Goal: Task Accomplishment & Management: Complete application form

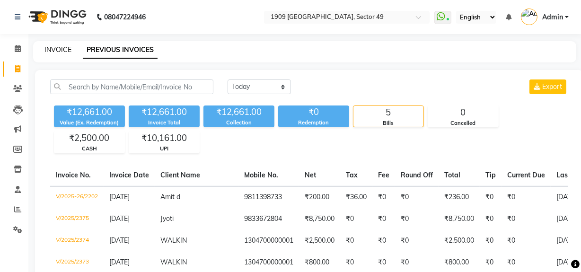
click at [58, 48] on link "INVOICE" at bounding box center [58, 49] width 27 height 9
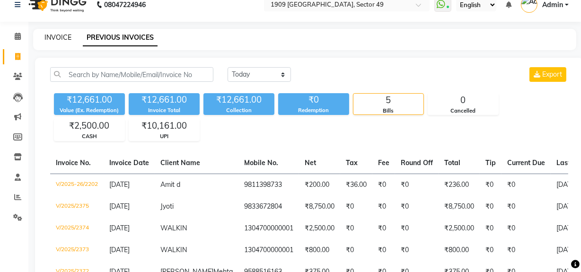
select select "service"
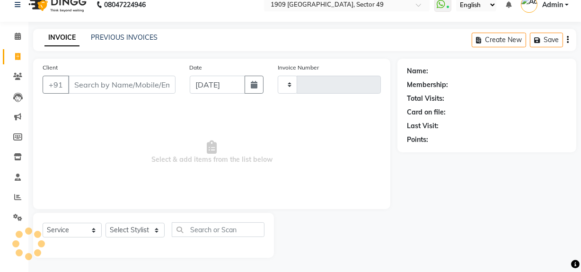
type input "2203"
select select "6923"
click at [128, 89] on input "Client" at bounding box center [121, 85] width 107 height 18
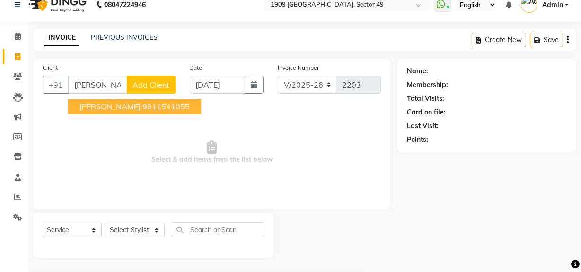
click at [137, 98] on ngb-typeahead-window "[PERSON_NAME] 9811541055" at bounding box center [135, 107] width 134 height 24
click at [132, 106] on button "[PERSON_NAME] 9811541055" at bounding box center [134, 106] width 133 height 15
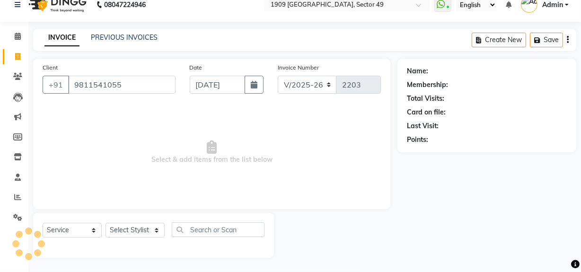
type input "9811541055"
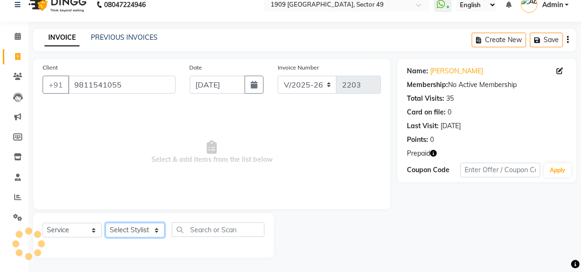
click at [147, 232] on select "Select Stylist [PERSON_NAME] [PERSON_NAME] House Sale Jyoti [PERSON_NAME] [PERS…" at bounding box center [135, 230] width 59 height 15
select select "57117"
click at [106, 223] on select "Select Stylist [PERSON_NAME] [PERSON_NAME] House Sale Jyoti [PERSON_NAME] [PERS…" at bounding box center [135, 230] width 59 height 15
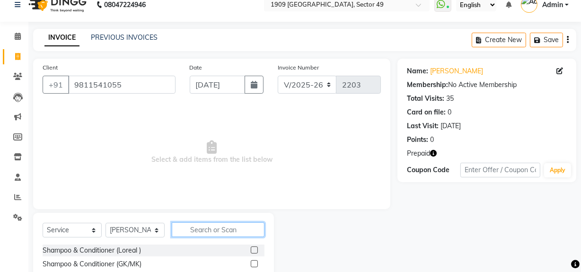
click at [205, 224] on input "text" at bounding box center [218, 230] width 93 height 15
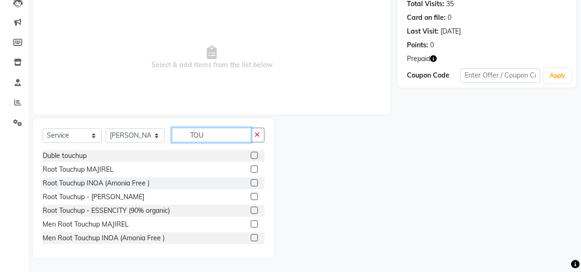
type input "TOU"
click at [251, 184] on label at bounding box center [254, 182] width 7 height 7
click at [251, 184] on input "checkbox" at bounding box center [254, 183] width 6 height 6
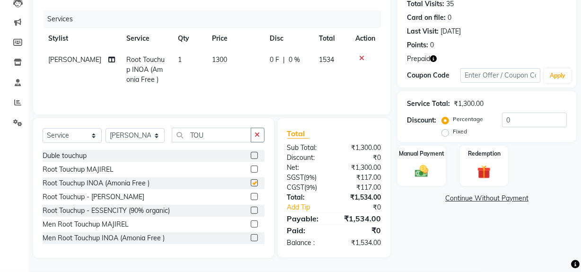
checkbox input "false"
click at [143, 133] on select "Select Stylist Abdul Ahmed Arif Harun House Sale Jyoti Nisha Prince Rehaan Umes…" at bounding box center [135, 135] width 59 height 15
select select "89254"
click at [106, 128] on select "Select Stylist Abdul Ahmed Arif Harun House Sale Jyoti Nisha Prince Rehaan Umes…" at bounding box center [135, 135] width 59 height 15
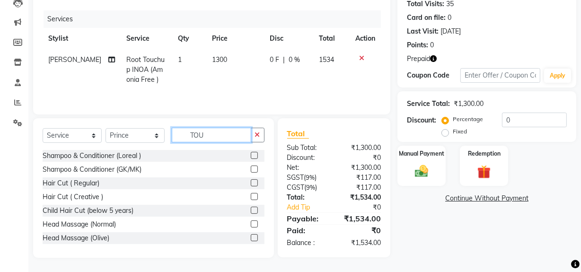
click at [212, 133] on input "TOU" at bounding box center [212, 135] width 80 height 15
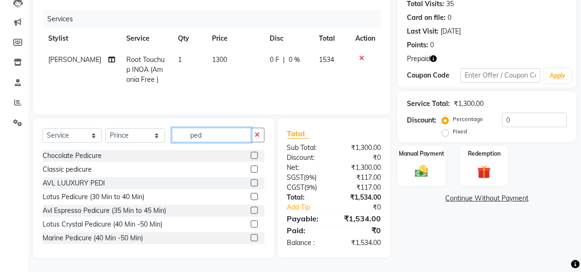
type input "ped"
click at [251, 156] on label at bounding box center [254, 155] width 7 height 7
click at [251, 156] on input "checkbox" at bounding box center [254, 156] width 6 height 6
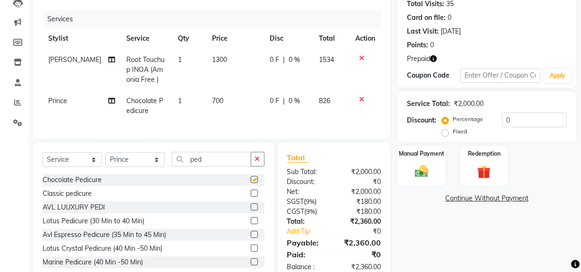
checkbox input "false"
click at [473, 169] on img at bounding box center [484, 172] width 23 height 18
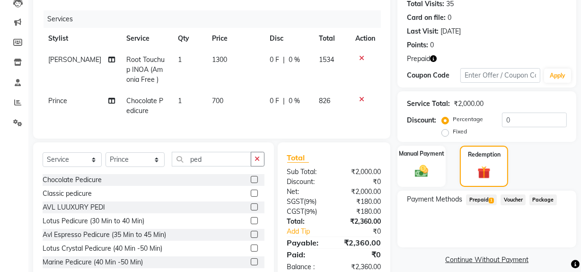
click at [482, 196] on span "Prepaid 1" at bounding box center [481, 200] width 31 height 11
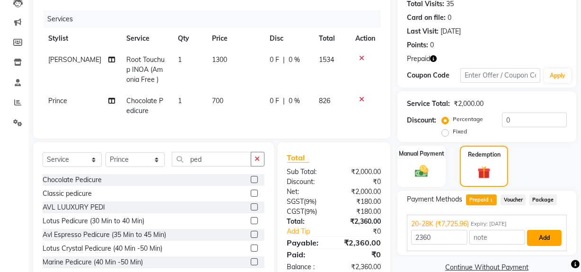
click at [546, 240] on button "Add" at bounding box center [544, 238] width 35 height 16
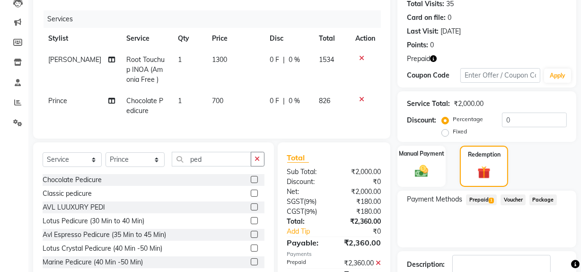
scroll to position [169, 0]
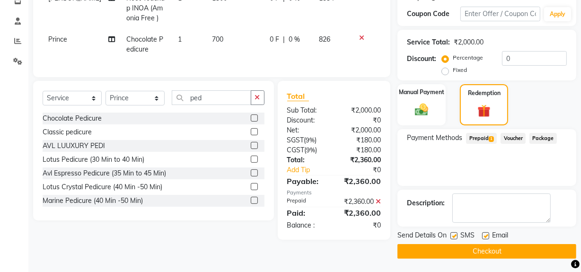
click at [483, 256] on button "Checkout" at bounding box center [487, 251] width 179 height 15
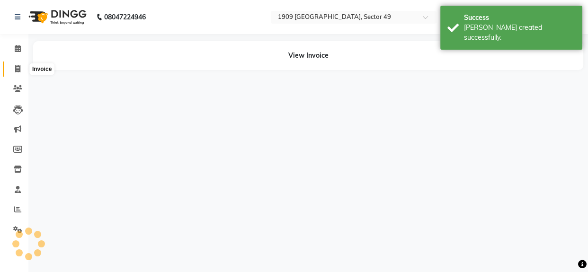
click at [12, 68] on span at bounding box center [17, 69] width 17 height 11
select select "service"
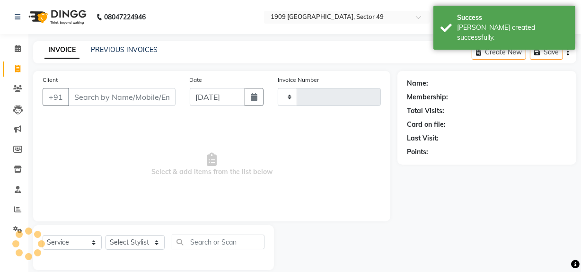
click at [111, 95] on input "Client" at bounding box center [121, 97] width 107 height 18
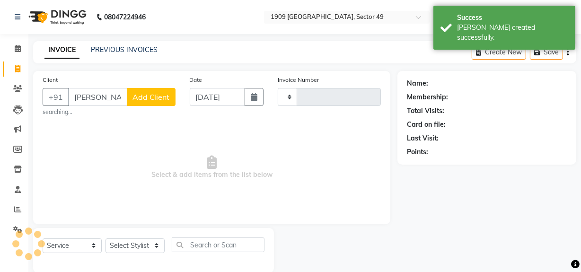
type input "simmi"
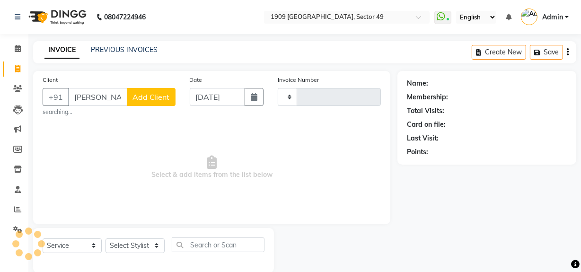
click at [100, 152] on span "Select & add items from the list below" at bounding box center [212, 167] width 339 height 95
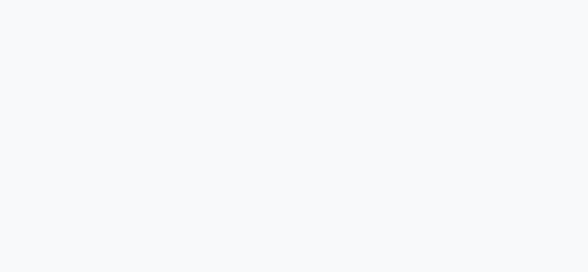
select select "service"
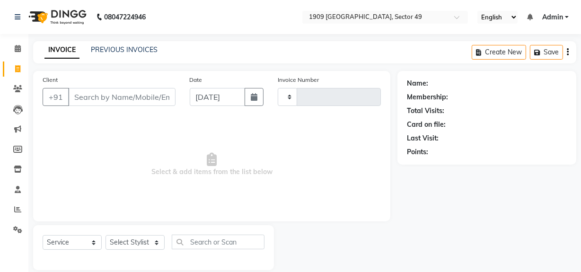
type input "2204"
select select "6923"
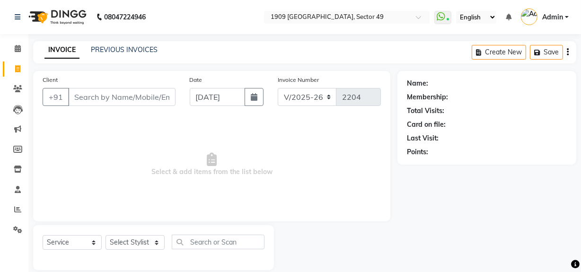
click at [107, 101] on input "Client" at bounding box center [121, 97] width 107 height 18
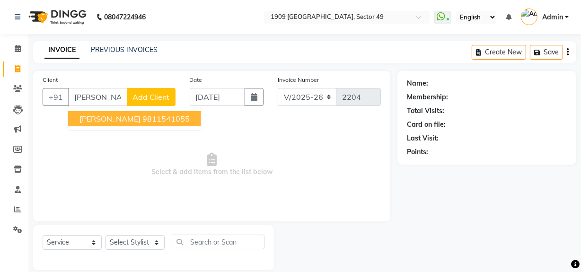
click at [117, 121] on span "[PERSON_NAME]" at bounding box center [110, 118] width 61 height 9
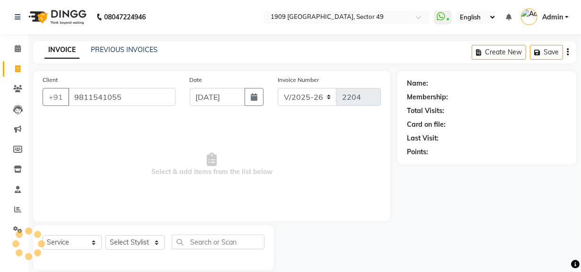
type input "9811541055"
click at [140, 244] on select "Select Stylist [PERSON_NAME] [PERSON_NAME] House Sale Jyoti [PERSON_NAME] [PERS…" at bounding box center [135, 242] width 59 height 15
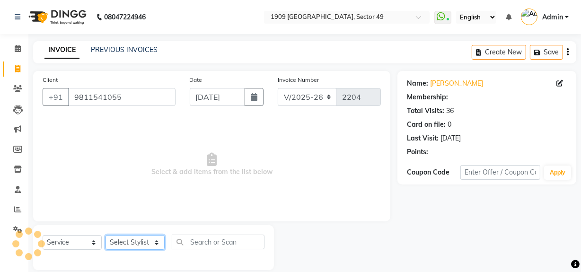
select select "68164"
click at [106, 235] on select "Select Stylist [PERSON_NAME] [PERSON_NAME] House Sale Jyoti [PERSON_NAME] [PERS…" at bounding box center [135, 242] width 59 height 15
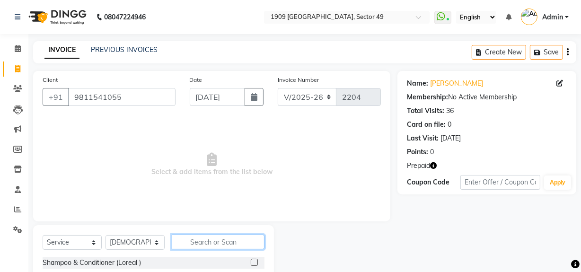
click at [205, 244] on input "text" at bounding box center [218, 242] width 93 height 15
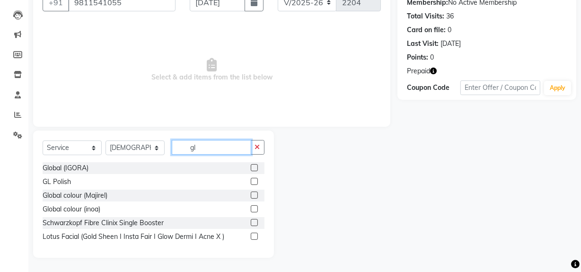
type input "gl"
click at [252, 182] on label at bounding box center [254, 181] width 7 height 7
click at [252, 182] on input "checkbox" at bounding box center [254, 182] width 6 height 6
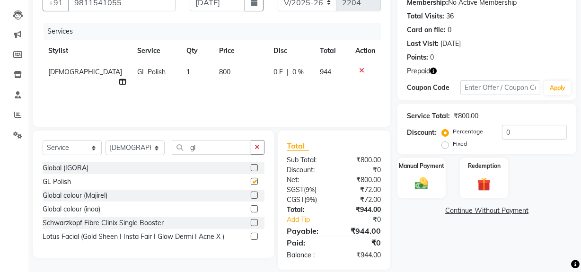
checkbox input "false"
click at [216, 87] on div "Services Stylist Service Qty Price Disc Total Action Umesh GL Polish 1 800 0 F …" at bounding box center [212, 70] width 339 height 95
click at [187, 71] on span "1" at bounding box center [189, 72] width 4 height 9
select select "68164"
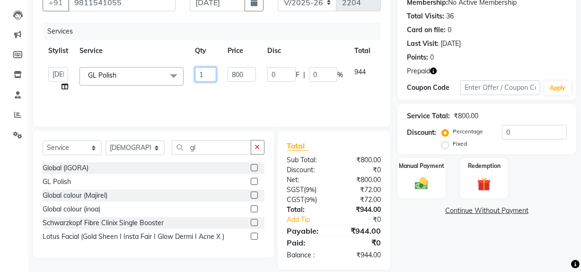
drag, startPoint x: 197, startPoint y: 74, endPoint x: 214, endPoint y: 74, distance: 16.6
click at [214, 74] on input "1" at bounding box center [205, 74] width 21 height 15
type input "2"
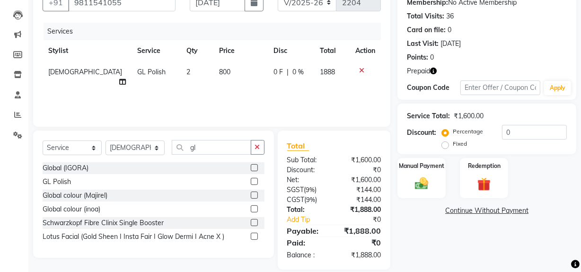
click at [221, 70] on td "800" at bounding box center [241, 77] width 54 height 31
select select "68164"
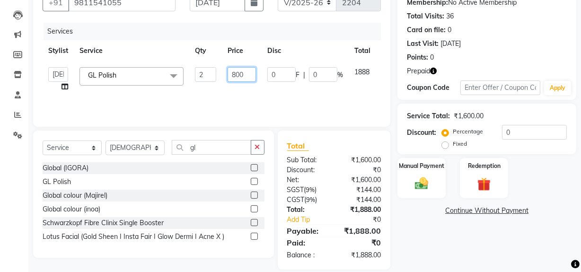
click at [236, 71] on input "800" at bounding box center [242, 74] width 28 height 15
type input "1000"
click at [299, 47] on th "Disc" at bounding box center [305, 50] width 87 height 21
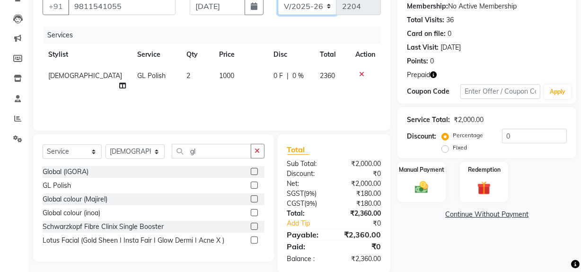
drag, startPoint x: 309, startPoint y: 3, endPoint x: 309, endPoint y: 17, distance: 13.3
click at [309, 3] on select "V/2025 V/2025-26" at bounding box center [307, 6] width 59 height 18
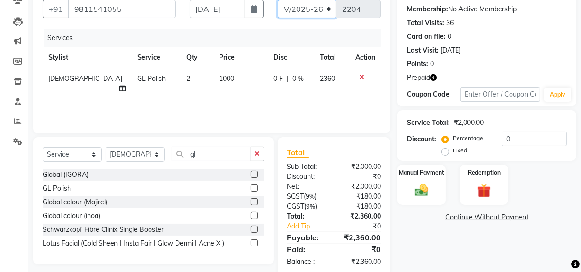
select select "6924"
click at [278, 0] on select "V/2025 V/2025-26" at bounding box center [307, 9] width 59 height 18
type input "2376"
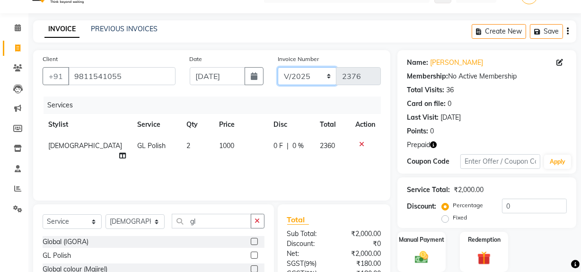
scroll to position [0, 0]
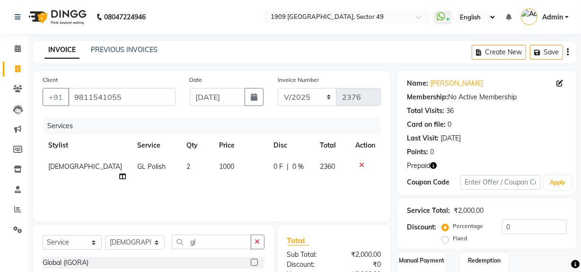
click at [571, 51] on div "Create New Save" at bounding box center [524, 52] width 105 height 22
click at [568, 52] on icon "button" at bounding box center [568, 52] width 2 height 0
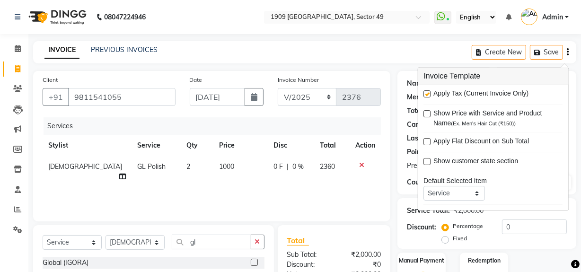
click at [427, 93] on label at bounding box center [427, 93] width 7 height 7
click at [427, 93] on input "checkbox" at bounding box center [427, 94] width 6 height 6
checkbox input "false"
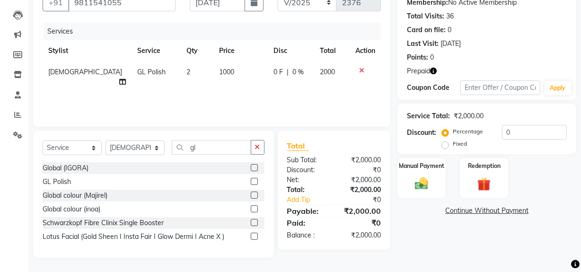
click at [460, 234] on div "Name: Simmi Chadda Membership: No Active Membership Total Visits: 36 Card on fi…" at bounding box center [491, 117] width 186 height 282
click at [429, 180] on img at bounding box center [421, 184] width 23 height 16
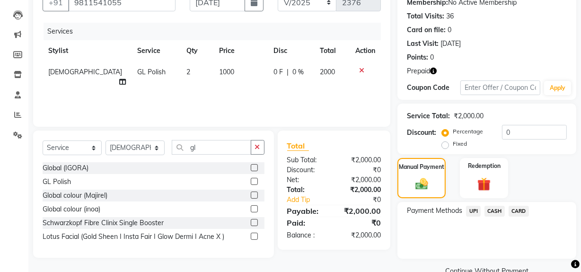
click at [491, 213] on span "CASH" at bounding box center [495, 211] width 20 height 11
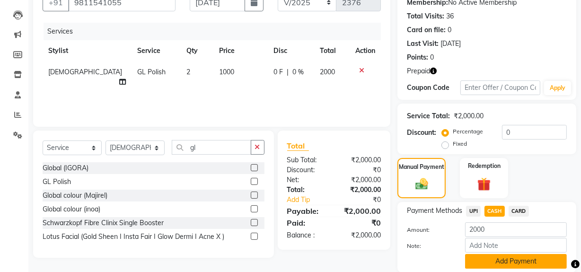
click at [494, 259] on button "Add Payment" at bounding box center [516, 261] width 102 height 15
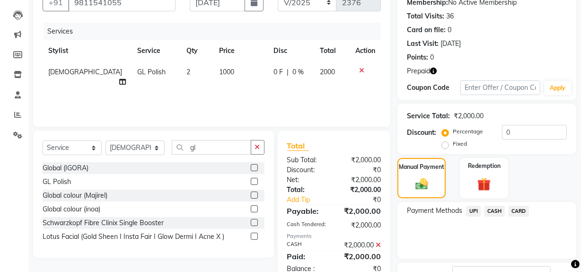
scroll to position [168, 0]
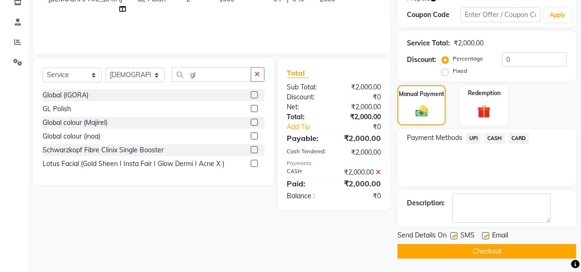
click at [456, 253] on button "Checkout" at bounding box center [487, 251] width 179 height 15
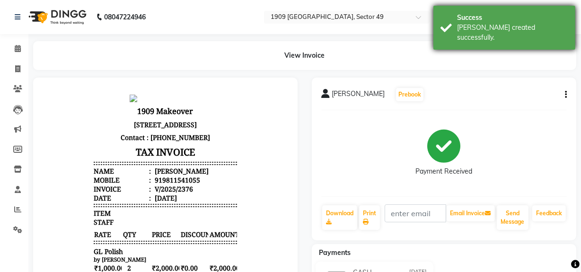
click at [446, 28] on div "Success Bill created successfully." at bounding box center [505, 28] width 142 height 44
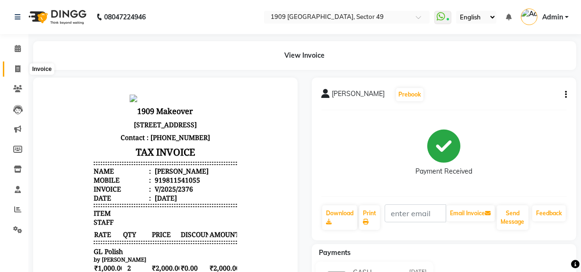
click at [17, 66] on icon at bounding box center [17, 68] width 5 height 7
select select "6923"
select select "service"
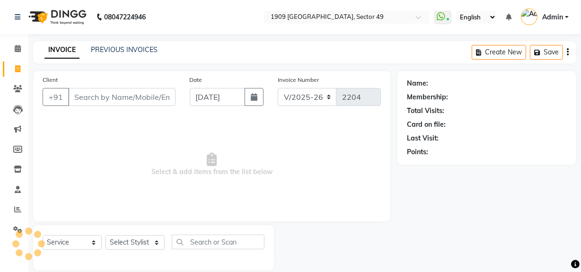
scroll to position [12, 0]
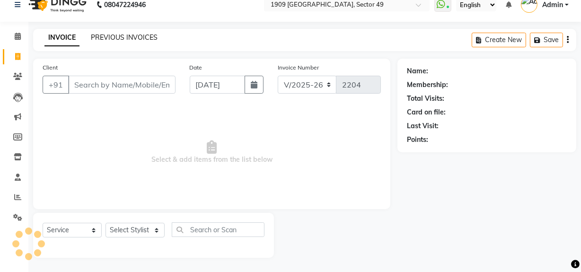
click at [115, 38] on link "PREVIOUS INVOICES" at bounding box center [124, 37] width 67 height 9
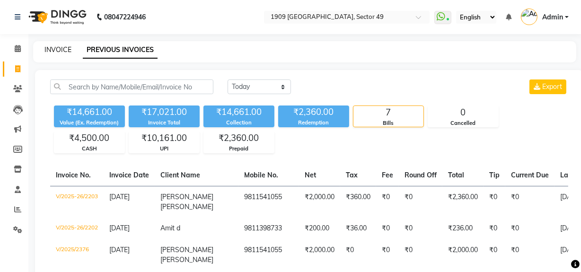
click at [61, 51] on link "INVOICE" at bounding box center [58, 49] width 27 height 9
select select "service"
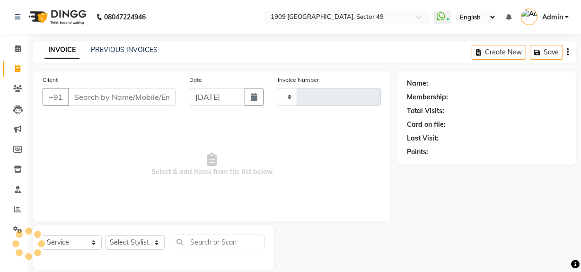
scroll to position [12, 0]
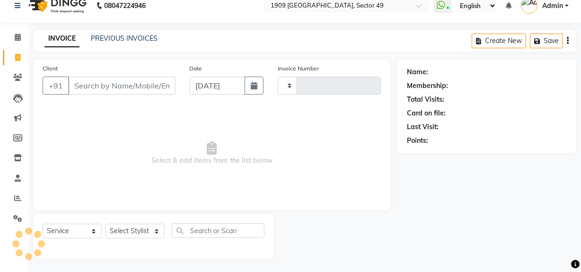
type input "2204"
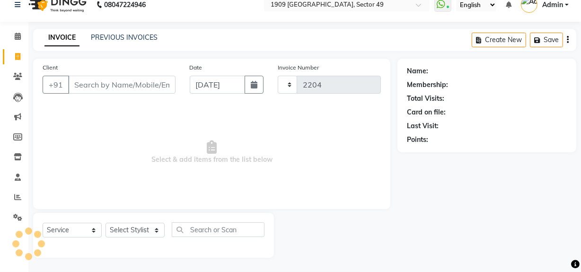
select select "6923"
click at [128, 35] on link "PREVIOUS INVOICES" at bounding box center [124, 37] width 67 height 9
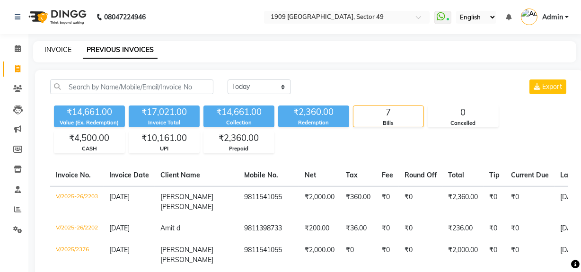
click at [62, 50] on link "INVOICE" at bounding box center [58, 49] width 27 height 9
select select "service"
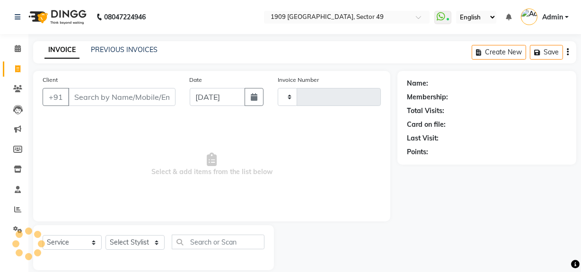
scroll to position [12, 0]
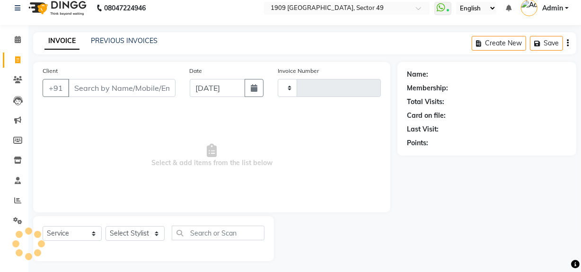
type input "2204"
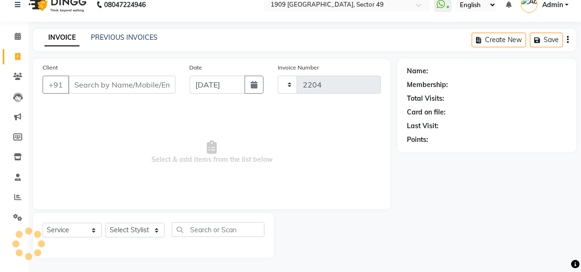
select select "6923"
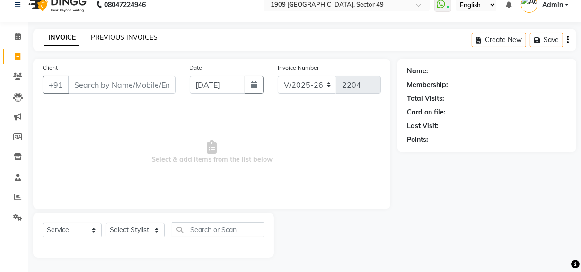
click at [139, 36] on link "PREVIOUS INVOICES" at bounding box center [124, 37] width 67 height 9
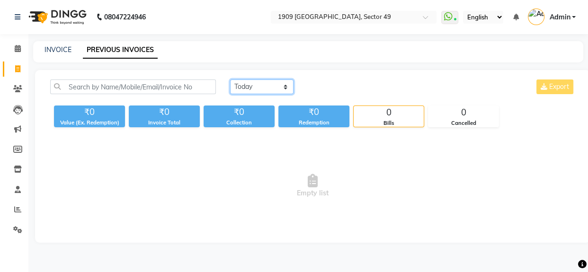
click at [280, 84] on select "Today Yesterday Custom Range" at bounding box center [261, 87] width 63 height 15
select select "yesterday"
click at [230, 80] on select "Today Yesterday Custom Range" at bounding box center [261, 87] width 63 height 15
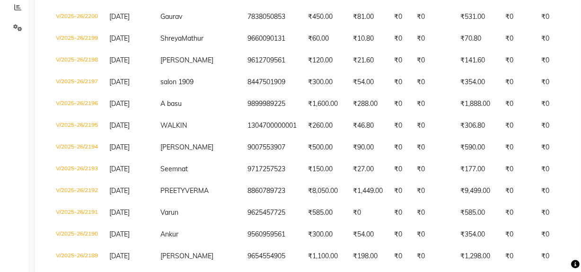
scroll to position [206, 0]
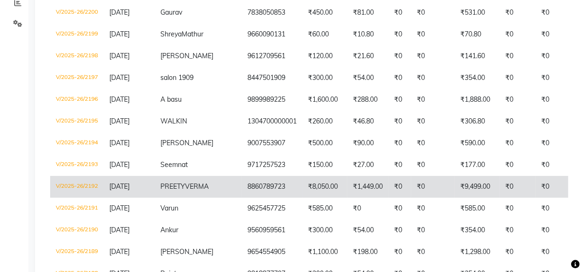
click at [458, 198] on td "₹9,499.00" at bounding box center [477, 187] width 45 height 22
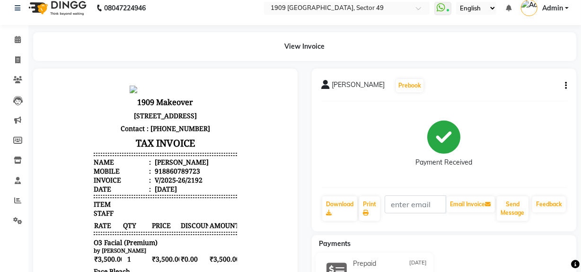
scroll to position [5, 0]
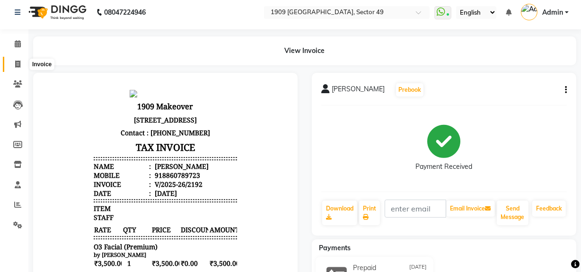
click at [17, 64] on icon at bounding box center [17, 64] width 5 height 7
select select "service"
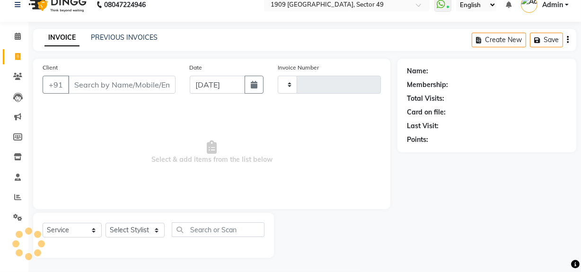
type input "2204"
select select "6923"
click at [18, 74] on icon at bounding box center [17, 76] width 9 height 7
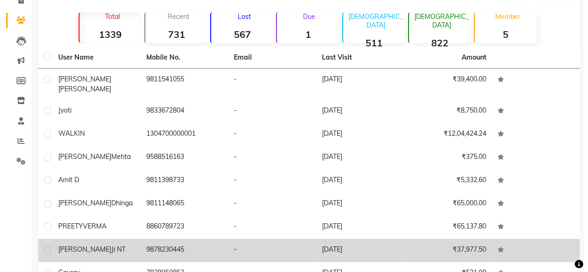
scroll to position [72, 0]
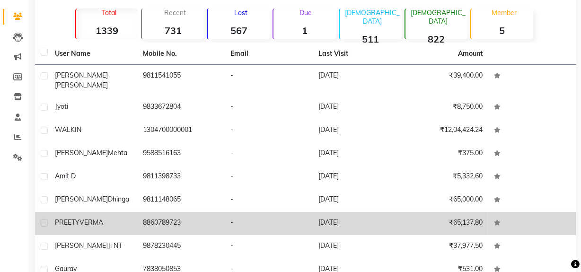
click at [357, 220] on td "[DATE]" at bounding box center [357, 223] width 88 height 23
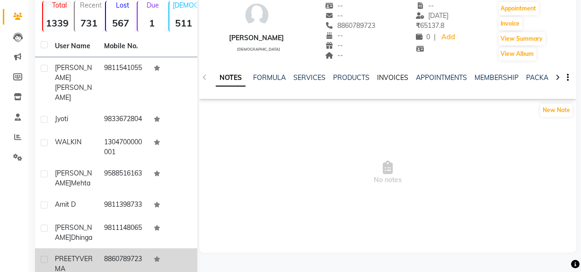
click at [391, 74] on link "INVOICES" at bounding box center [392, 77] width 31 height 9
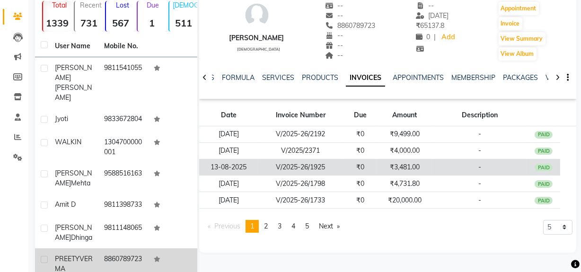
click at [390, 164] on td "₹3,481.00" at bounding box center [404, 167] width 55 height 17
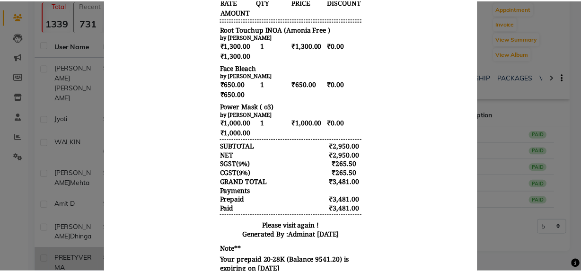
scroll to position [210, 0]
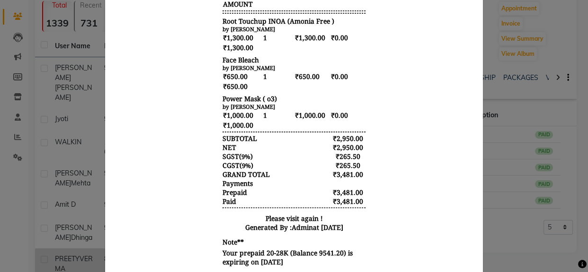
drag, startPoint x: 578, startPoint y: 228, endPoint x: 579, endPoint y: 250, distance: 21.8
click at [579, 250] on ngb-modal-window "INVOICE View Invoice Close" at bounding box center [294, 136] width 588 height 272
